Goal: Task Accomplishment & Management: Use online tool/utility

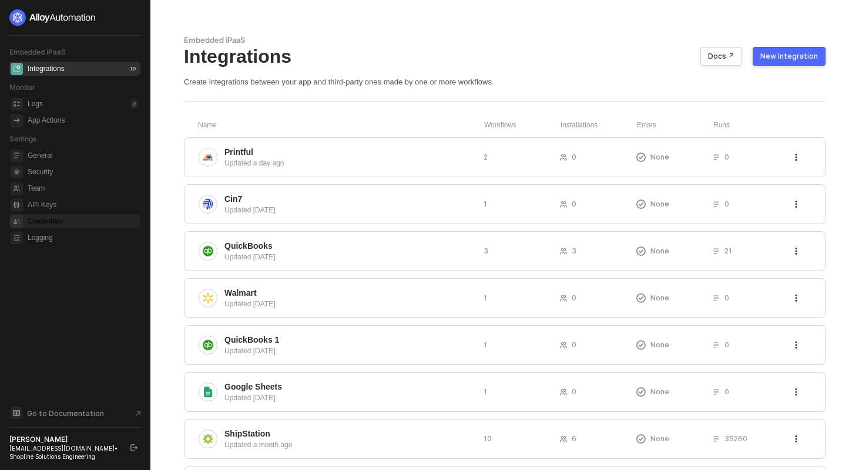
click at [54, 220] on span "Credentials" at bounding box center [83, 221] width 110 height 14
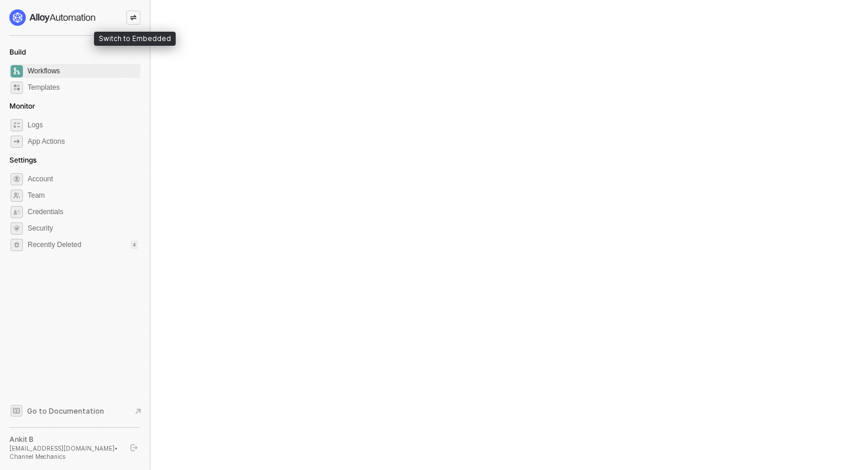
click at [137, 17] on div at bounding box center [133, 18] width 14 height 14
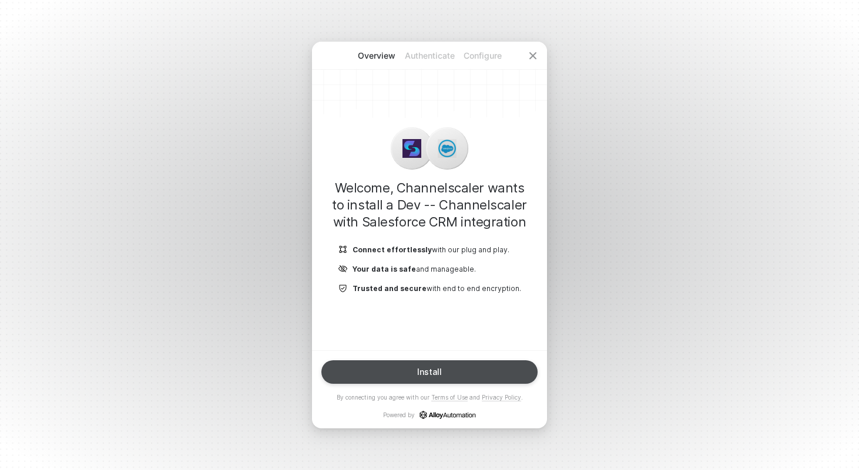
click at [411, 362] on button "Install" at bounding box center [429, 372] width 216 height 23
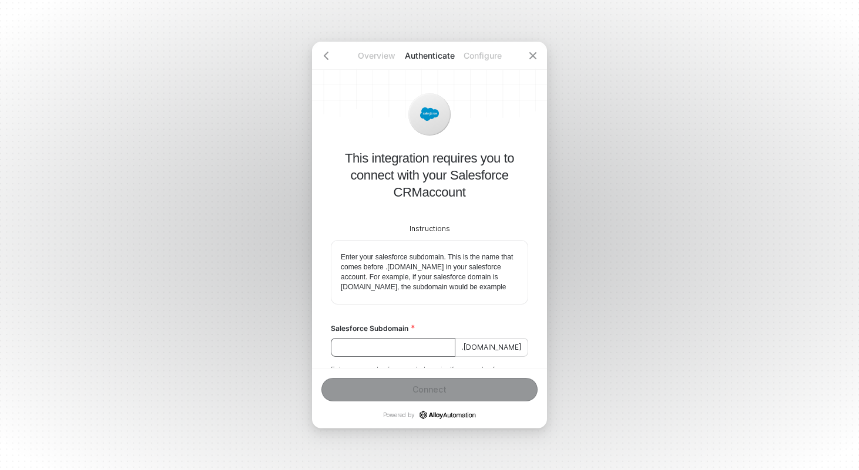
click at [420, 357] on input "Salesforce Subdomain" at bounding box center [393, 347] width 125 height 19
paste input "alloyautomationinc-dev-ed.develop"
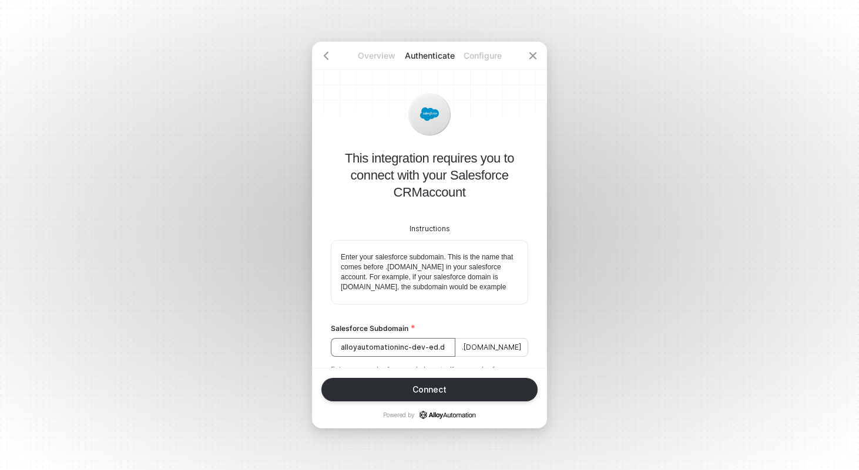
scroll to position [0, 20]
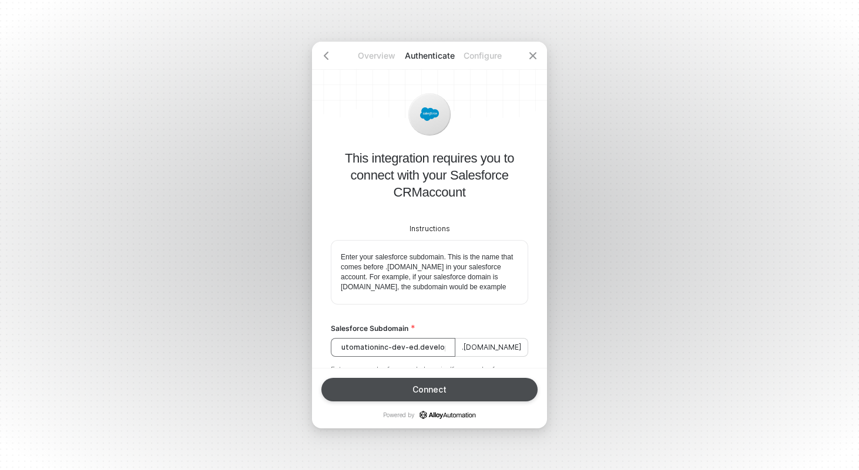
type input "alloyautomationinc-dev-ed.develop"
click at [407, 389] on button "Connect" at bounding box center [429, 389] width 216 height 23
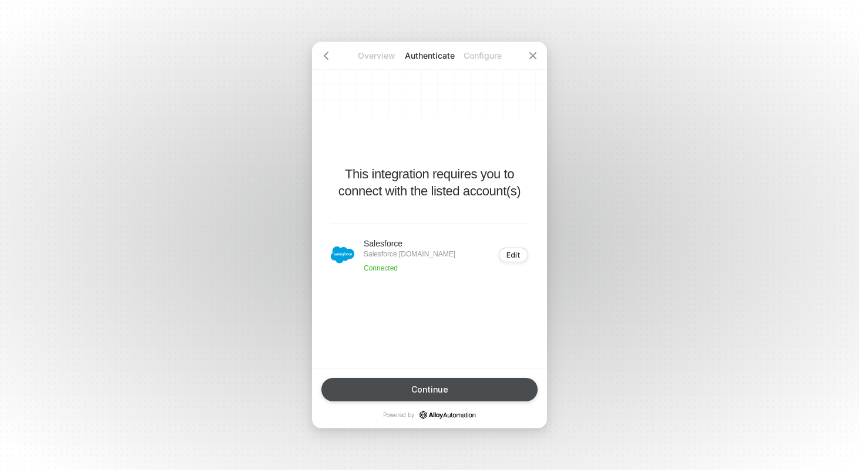
click at [395, 388] on button "Continue" at bounding box center [429, 389] width 216 height 23
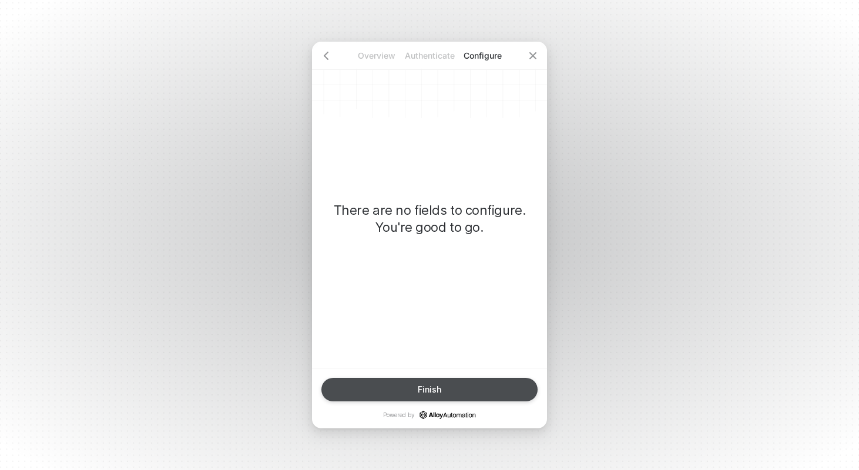
click at [395, 388] on button "Finish" at bounding box center [429, 389] width 216 height 23
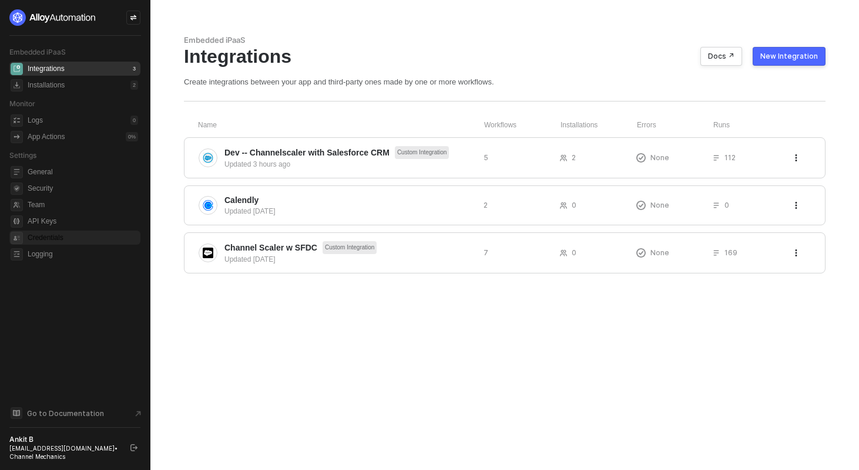
click at [66, 237] on span "Credentials" at bounding box center [83, 238] width 110 height 14
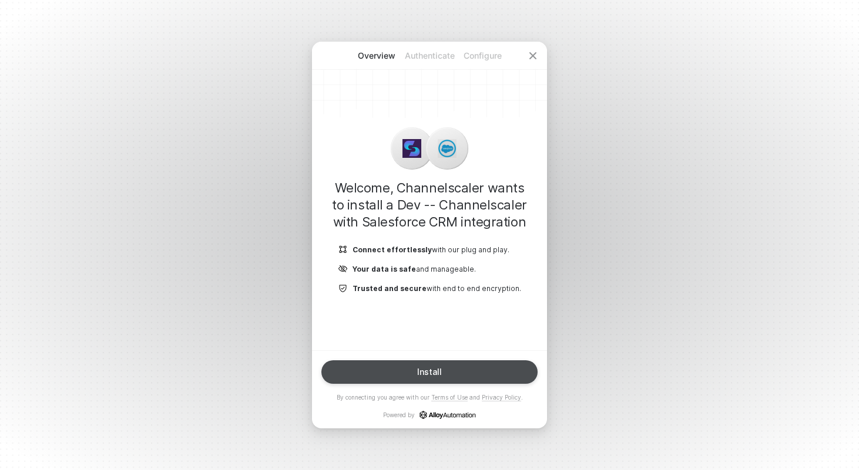
click at [452, 370] on button "Install" at bounding box center [429, 372] width 216 height 23
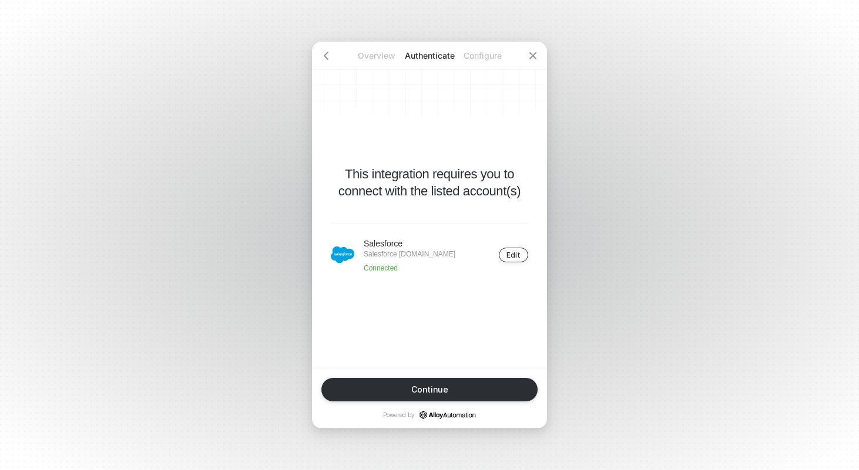
click at [509, 258] on div "Edit" at bounding box center [513, 255] width 14 height 9
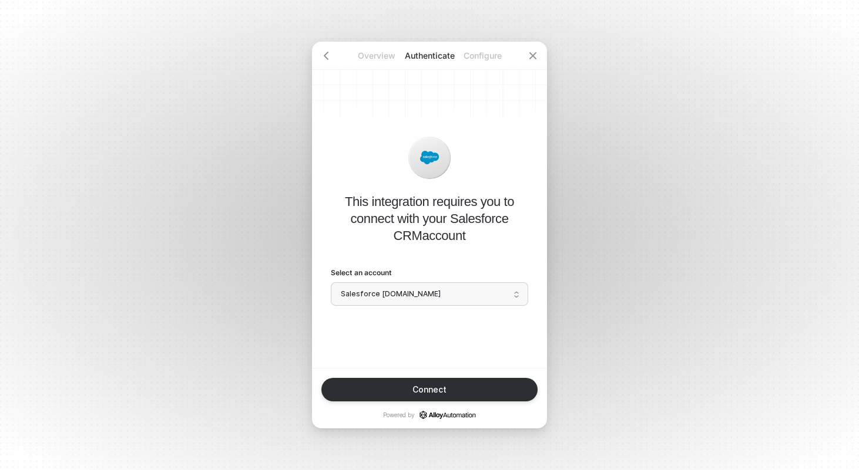
click at [481, 304] on span at bounding box center [429, 294] width 183 height 22
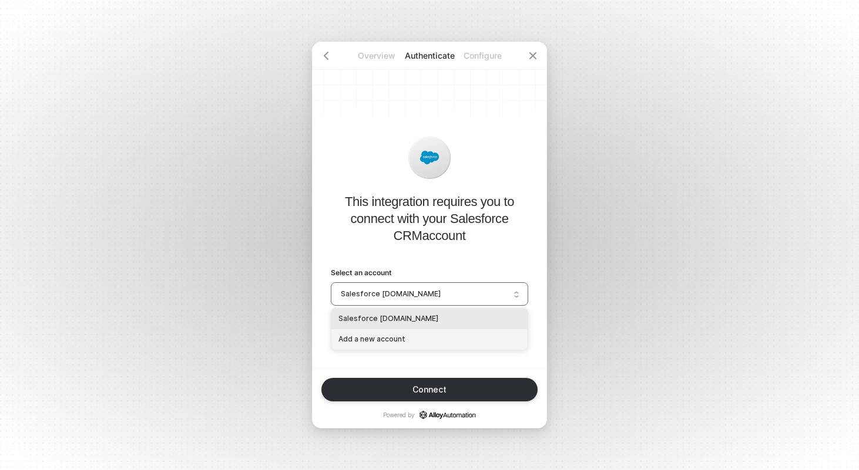
click at [458, 336] on div "Add a new account" at bounding box center [429, 339] width 182 height 11
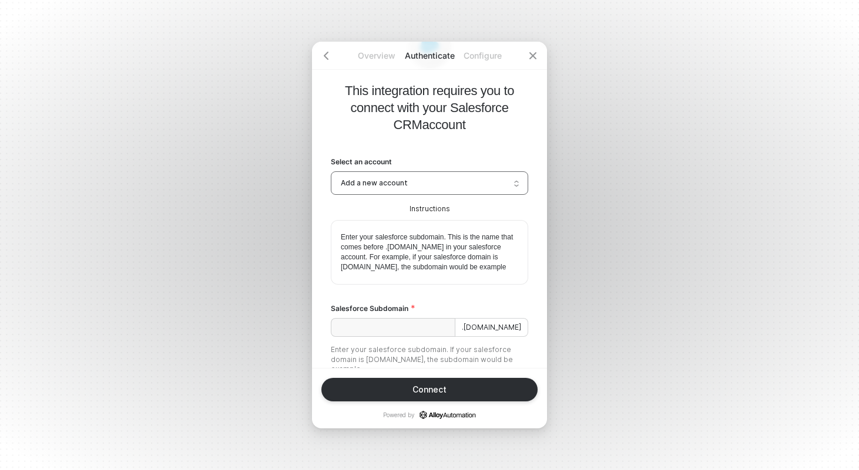
scroll to position [96, 0]
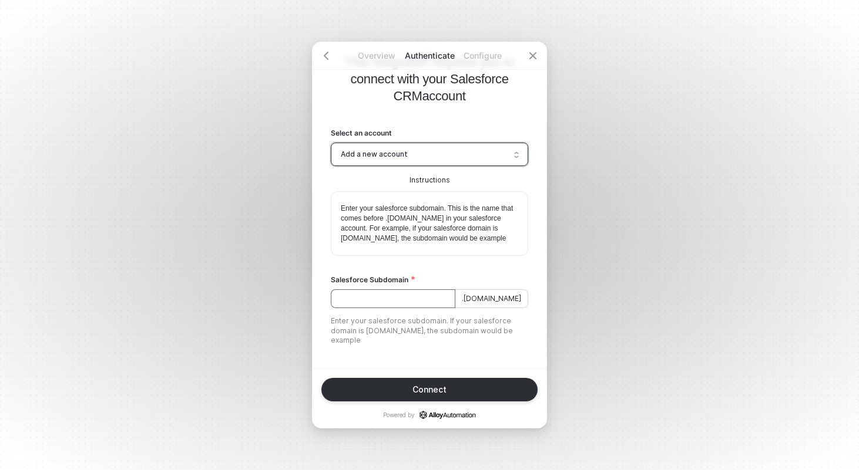
click at [419, 305] on input "Salesforce Subdomain" at bounding box center [393, 299] width 125 height 19
paste input "[URL][DOMAIN_NAME][SECURITY_DATA]"
type input "[URL][DOMAIN_NAME][SECURITY_DATA]"
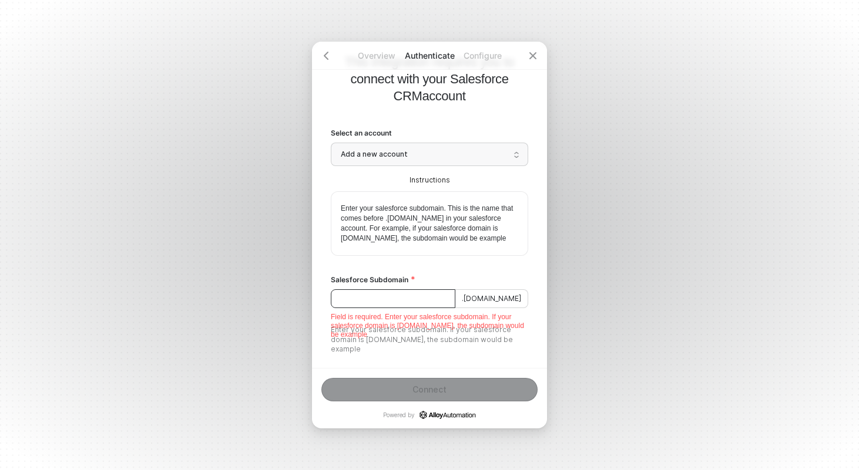
paste input "alloyautomationinc-dev-ed.develop"
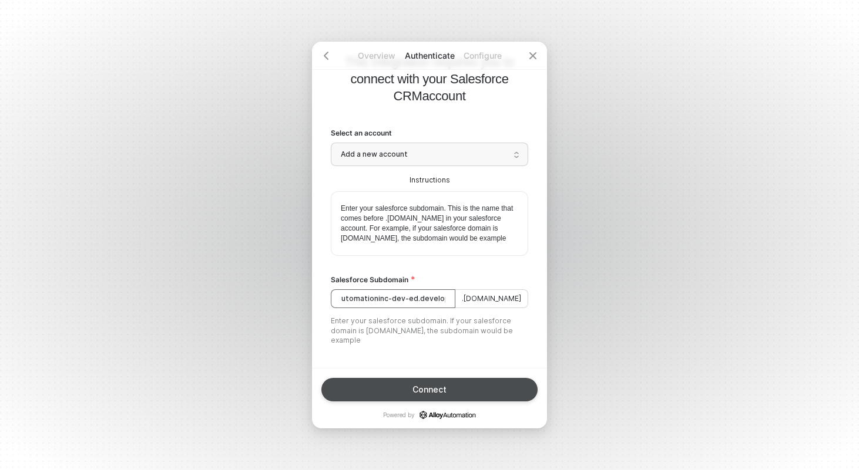
type input "alloyautomationinc-dev-ed.develop"
click at [434, 392] on div "Connect" at bounding box center [429, 389] width 34 height 9
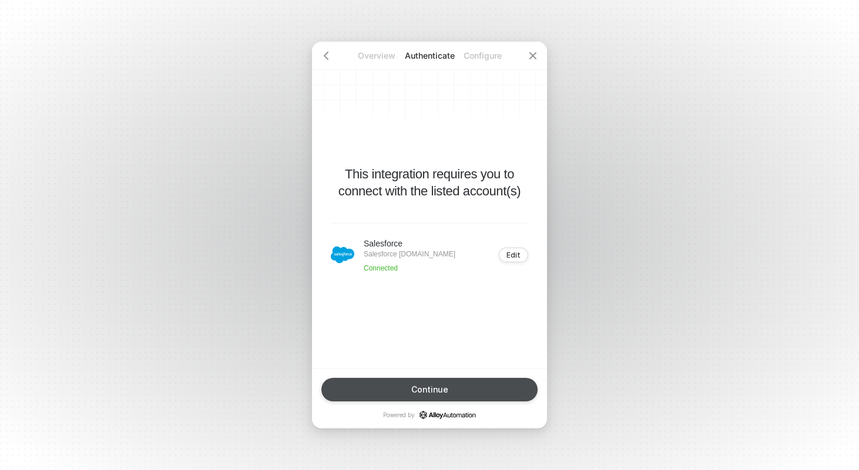
click at [426, 389] on div "Continue" at bounding box center [429, 389] width 37 height 9
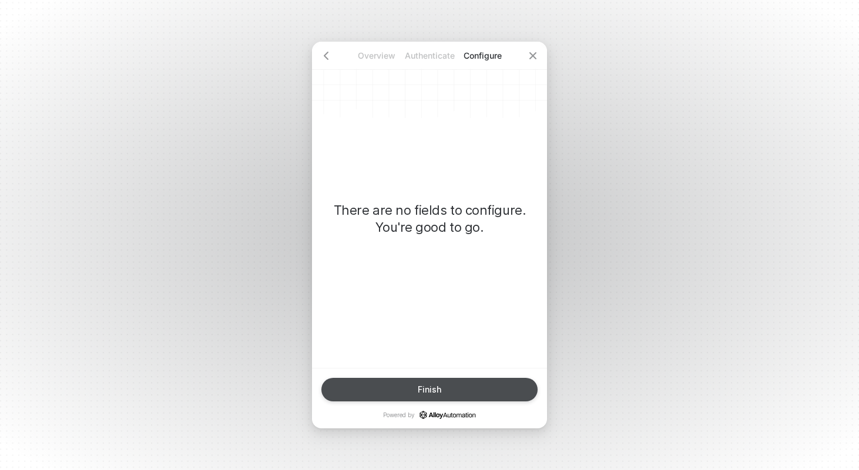
click at [426, 389] on div "Finish" at bounding box center [429, 389] width 23 height 9
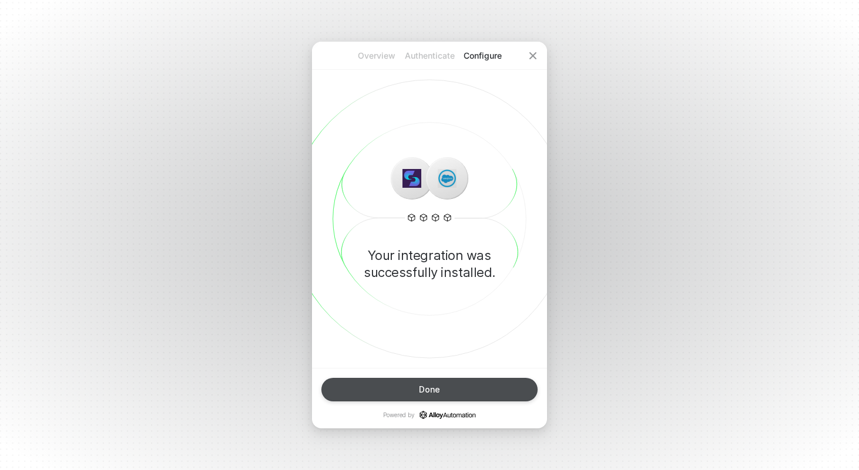
click at [426, 389] on div "Done" at bounding box center [429, 389] width 21 height 9
